Goal: Connect with others: Connect with others

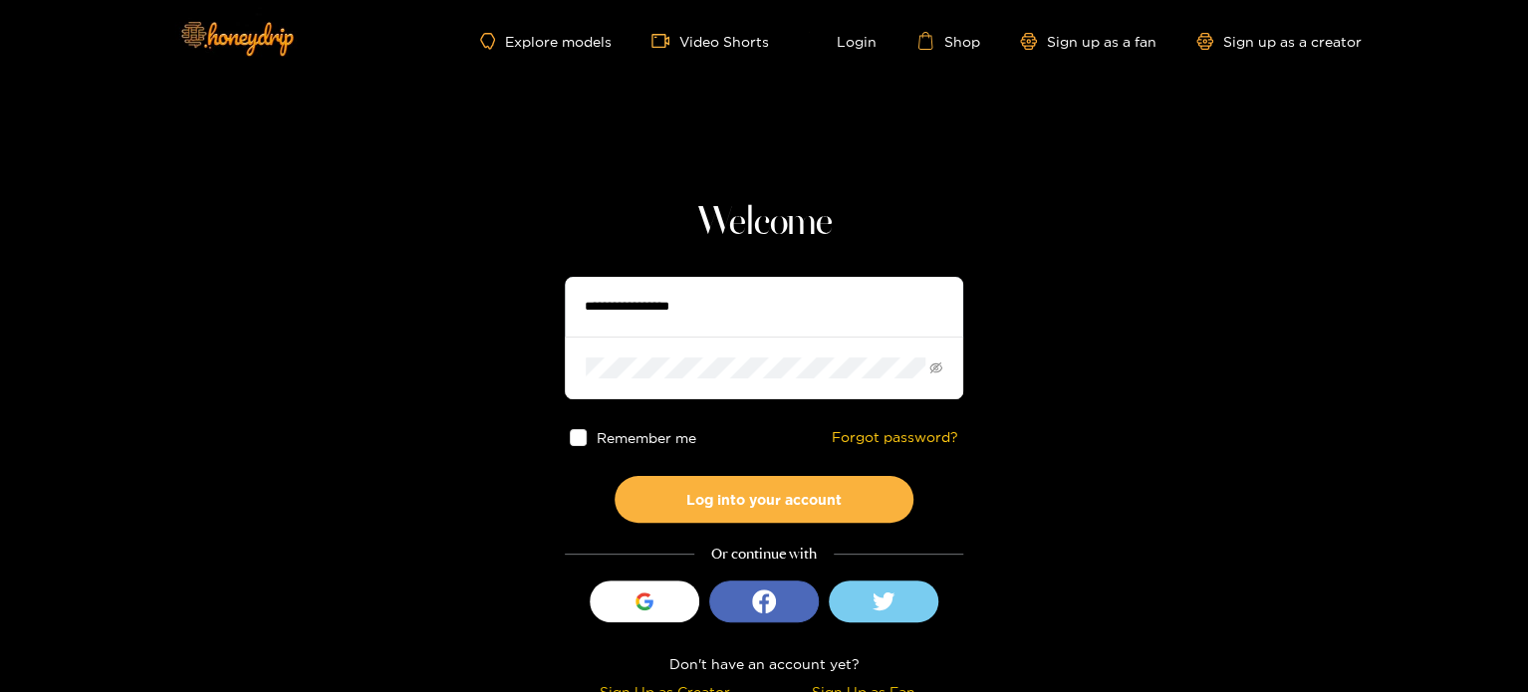
type input "**********"
click at [674, 436] on div "Remember me Forgot password?" at bounding box center [764, 437] width 398 height 77
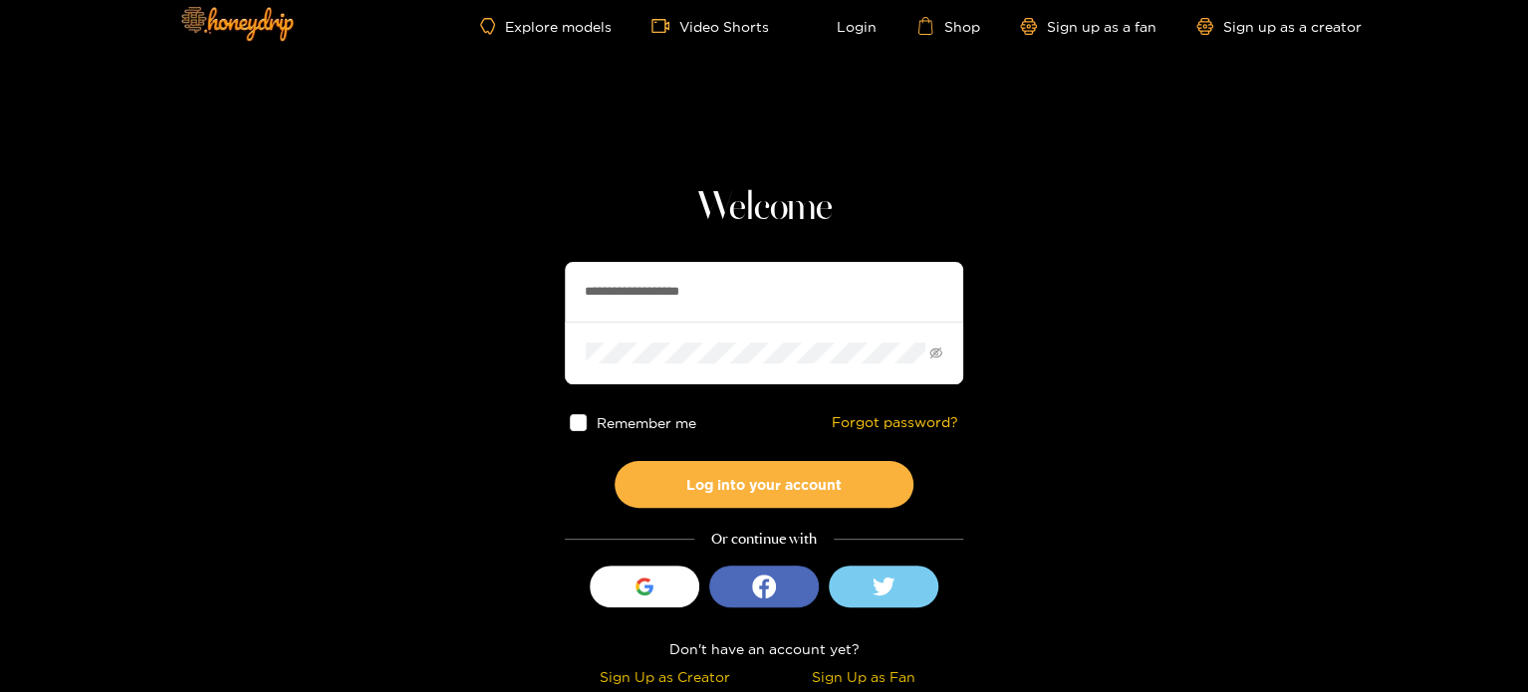
click at [575, 419] on span at bounding box center [578, 422] width 17 height 17
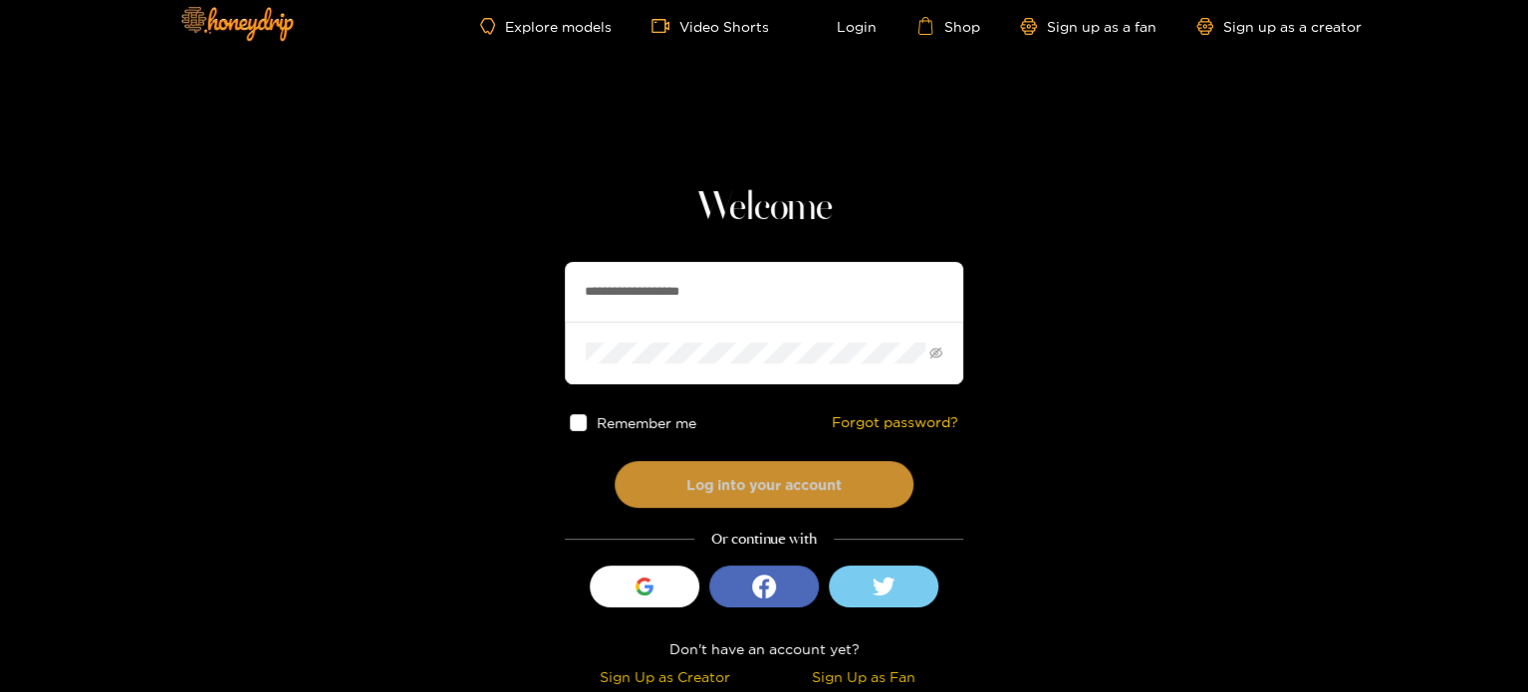
click at [685, 481] on button "Log into your account" at bounding box center [764, 484] width 299 height 47
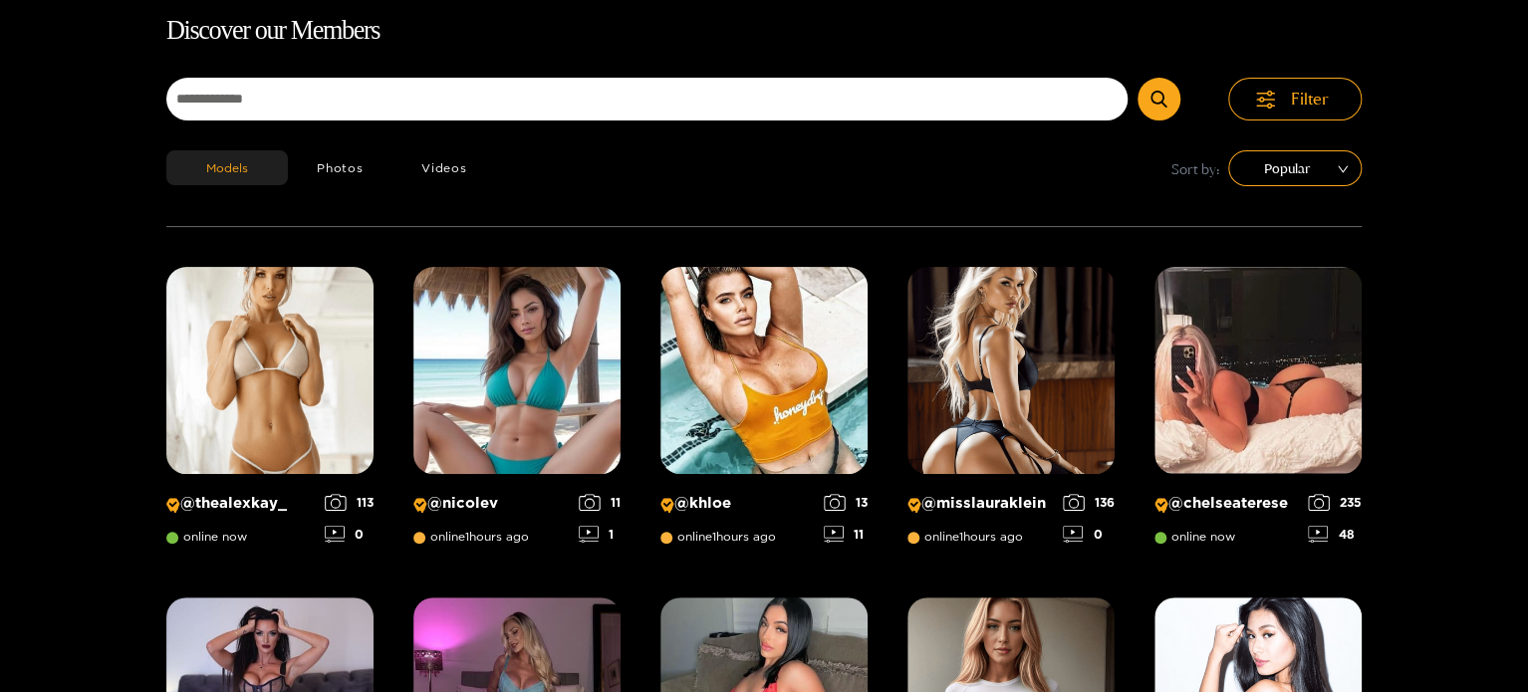
scroll to position [0, 0]
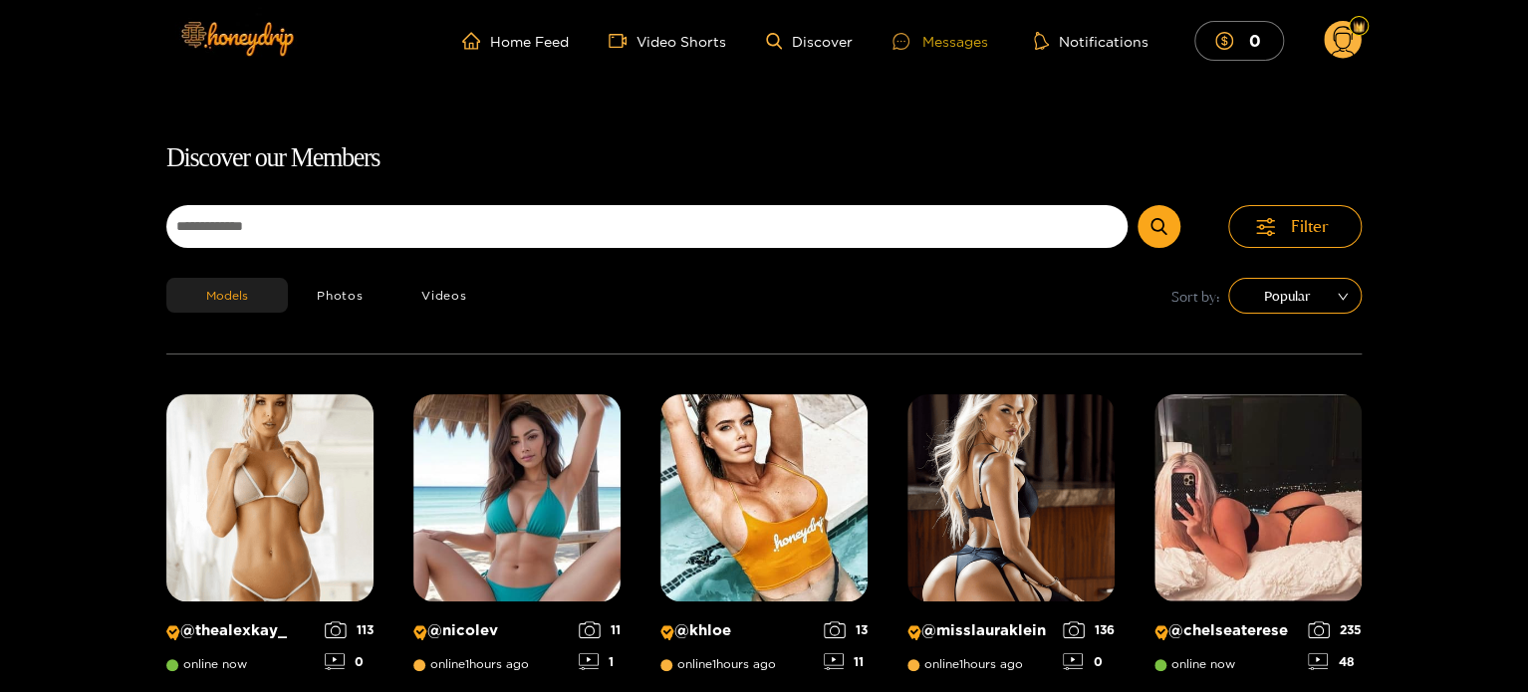
click at [927, 42] on div "Messages" at bounding box center [940, 41] width 96 height 23
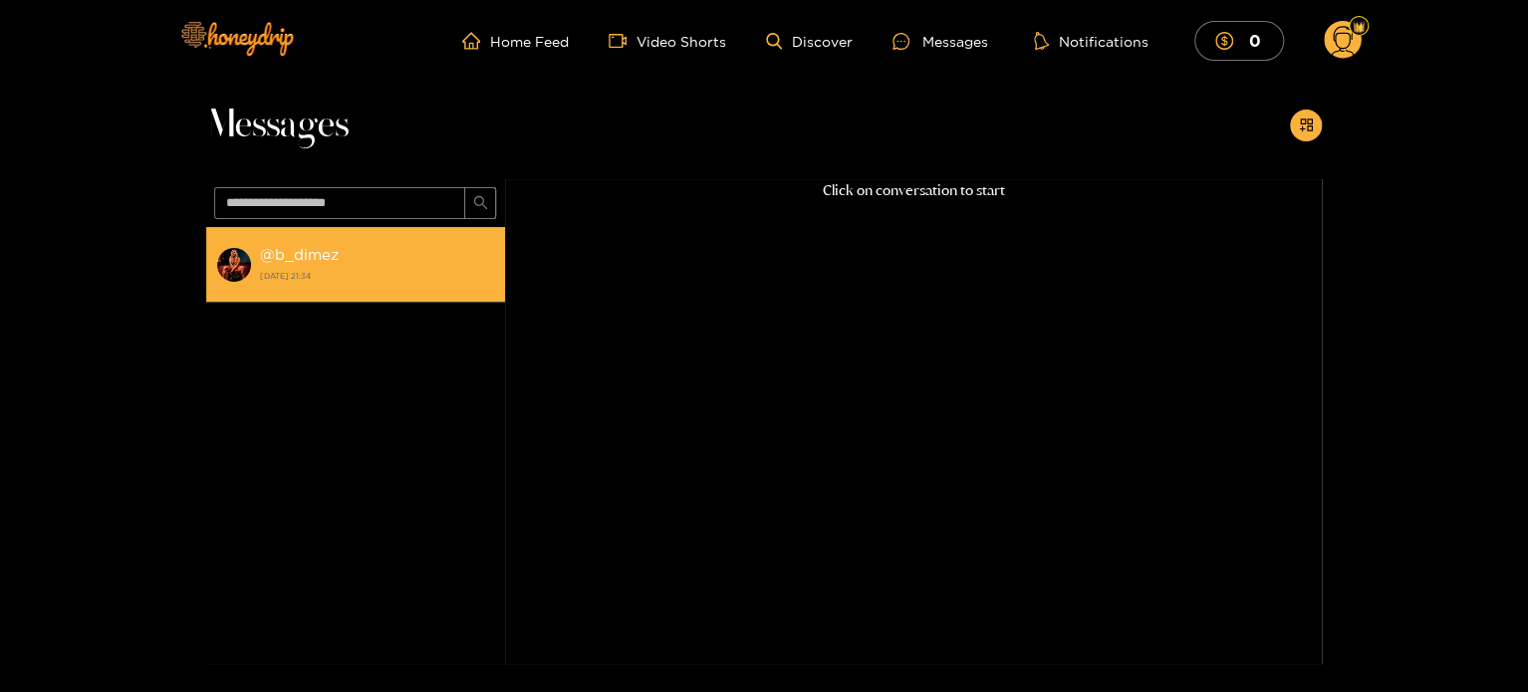
click at [269, 275] on strong "[DATE] 21:34" at bounding box center [377, 276] width 235 height 18
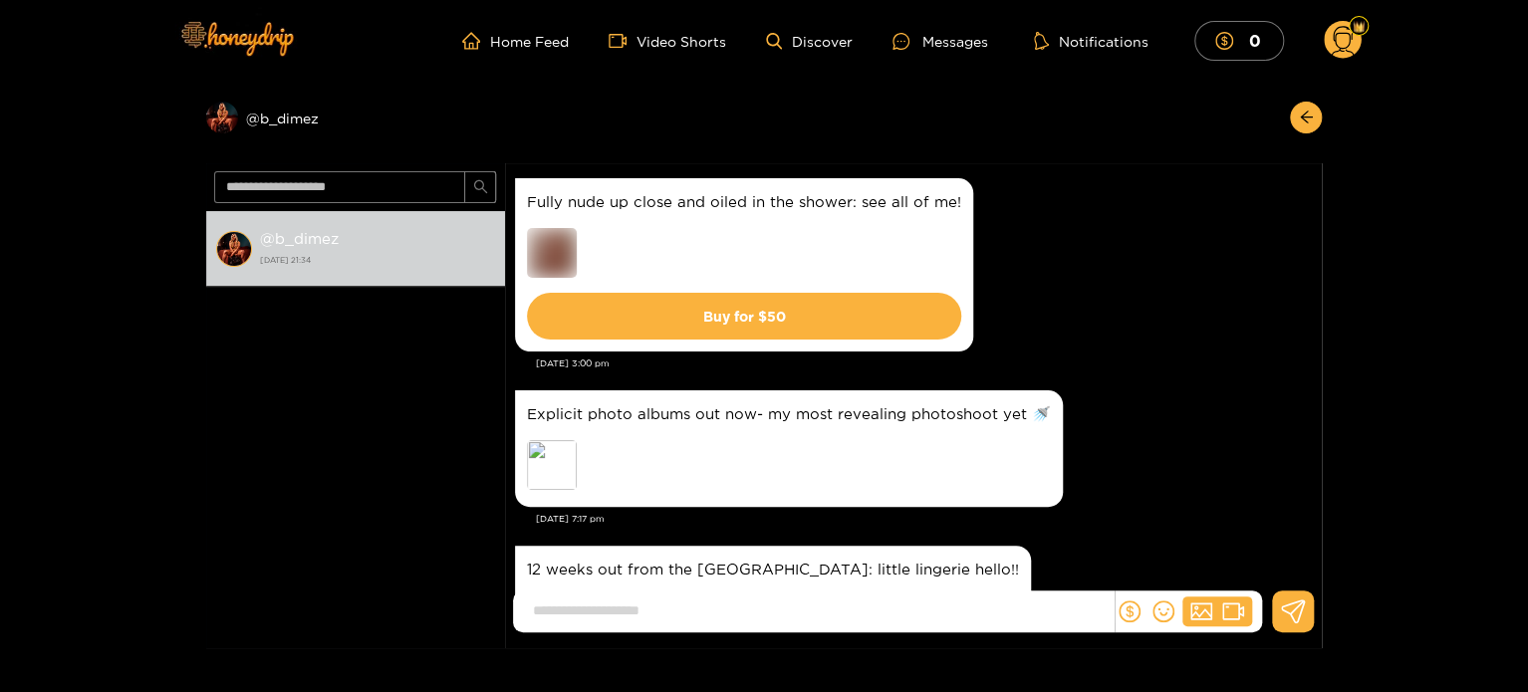
scroll to position [2705, 0]
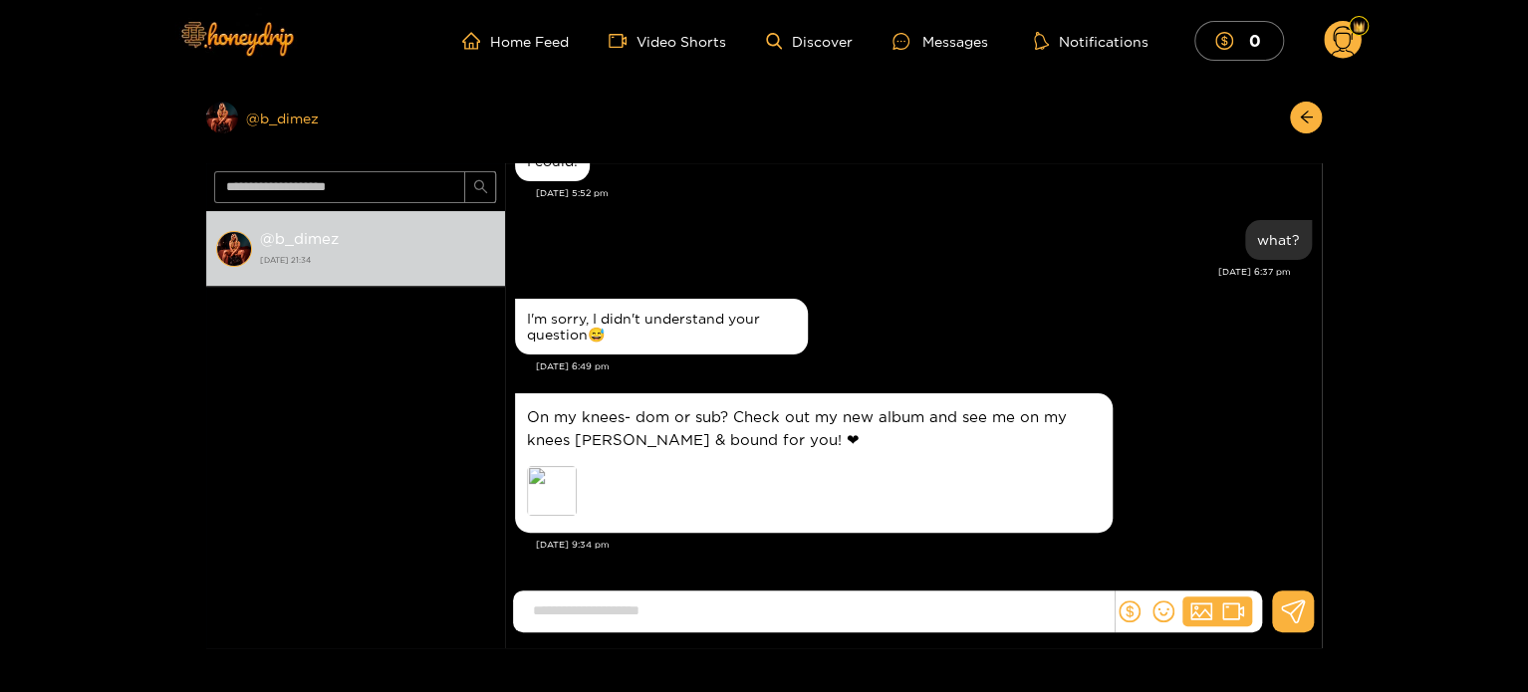
click at [296, 122] on div "Preview @ b_dimez" at bounding box center [355, 118] width 299 height 32
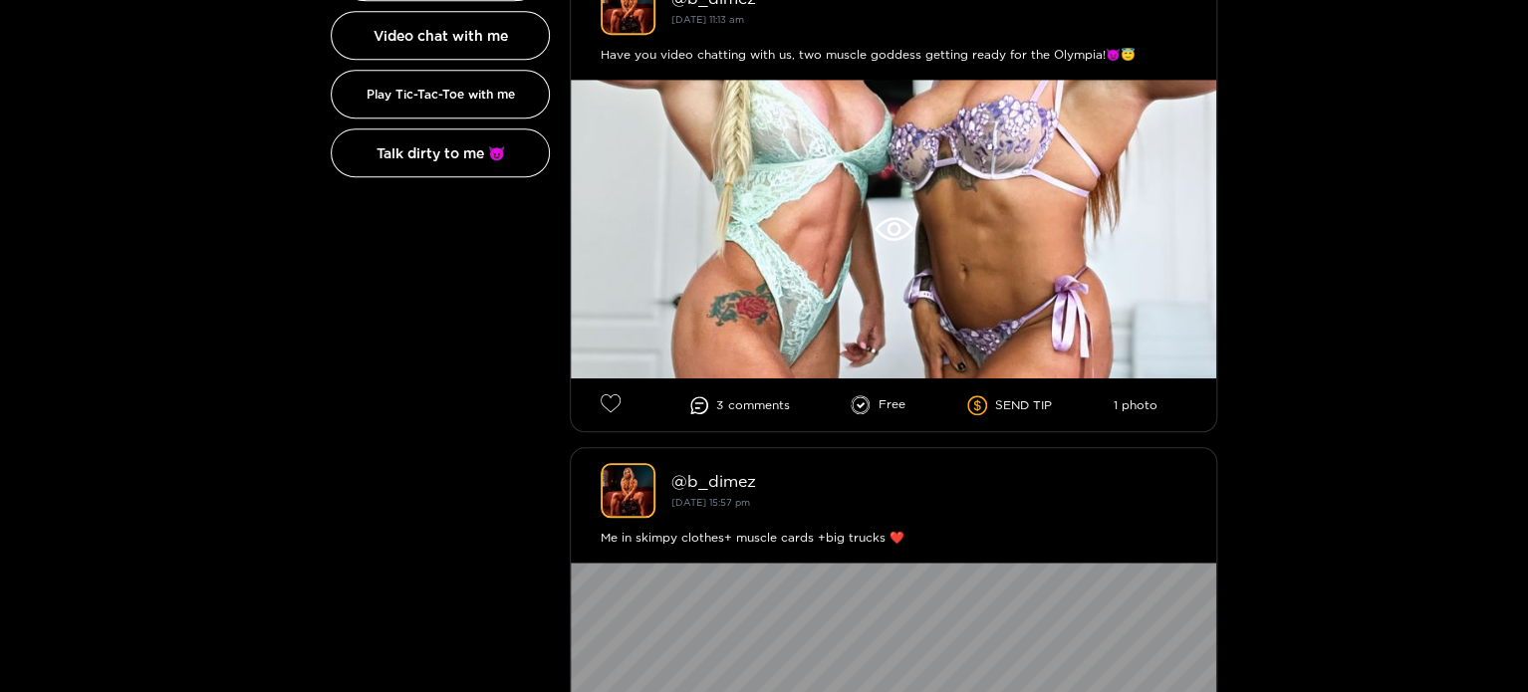
scroll to position [669, 0]
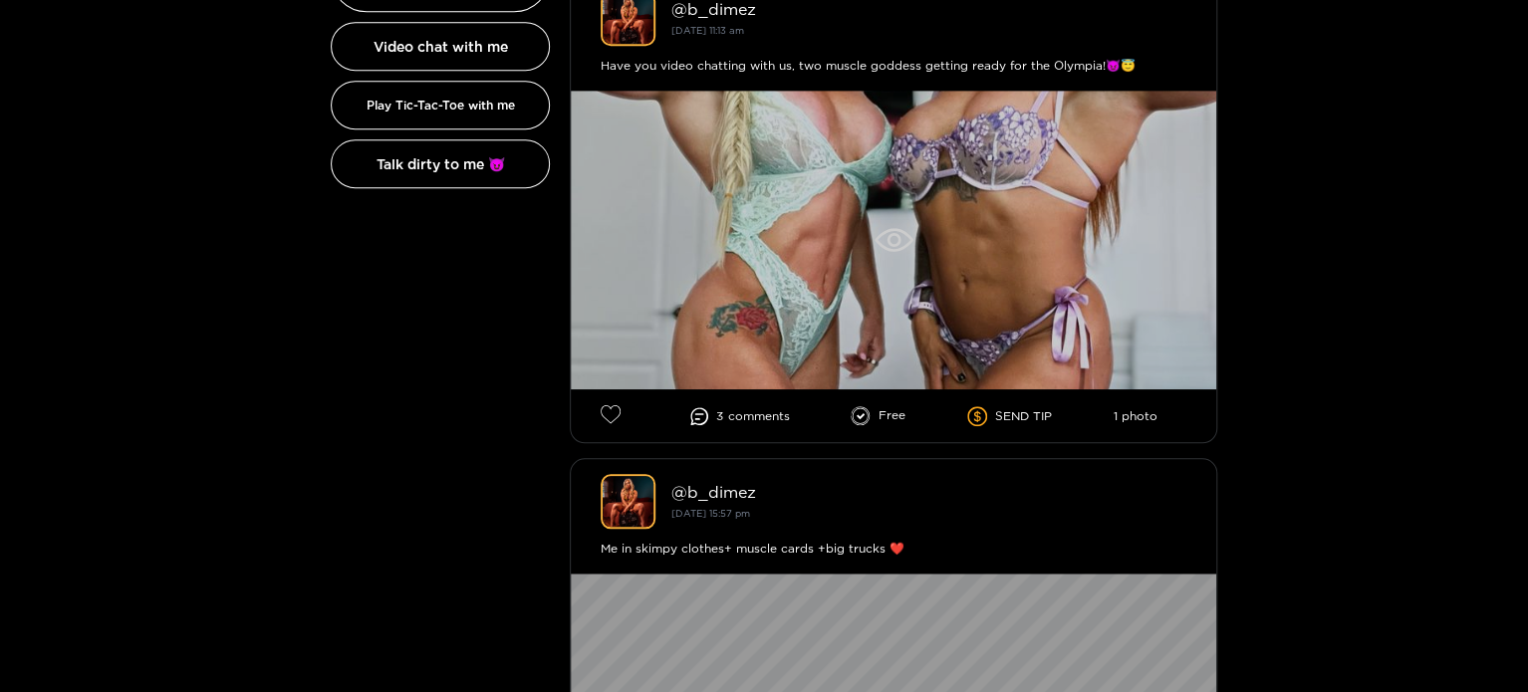
click at [712, 274] on div at bounding box center [893, 240] width 645 height 299
